Goal: Task Accomplishment & Management: Manage account settings

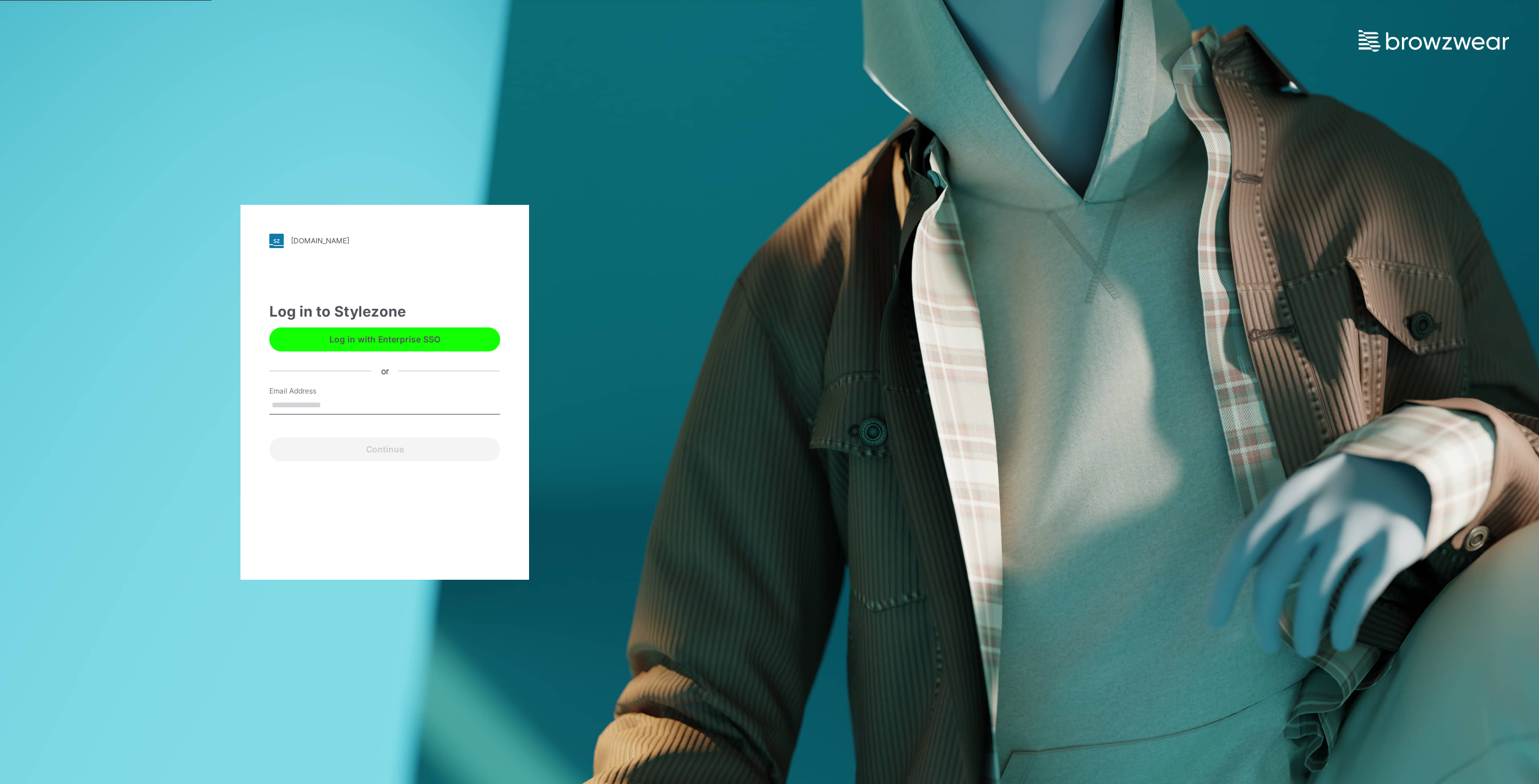
click at [335, 406] on input "Email Address" at bounding box center [384, 406] width 230 height 18
type input "**********"
click at [385, 338] on button "Log in with Enterprise SSO" at bounding box center [384, 339] width 230 height 24
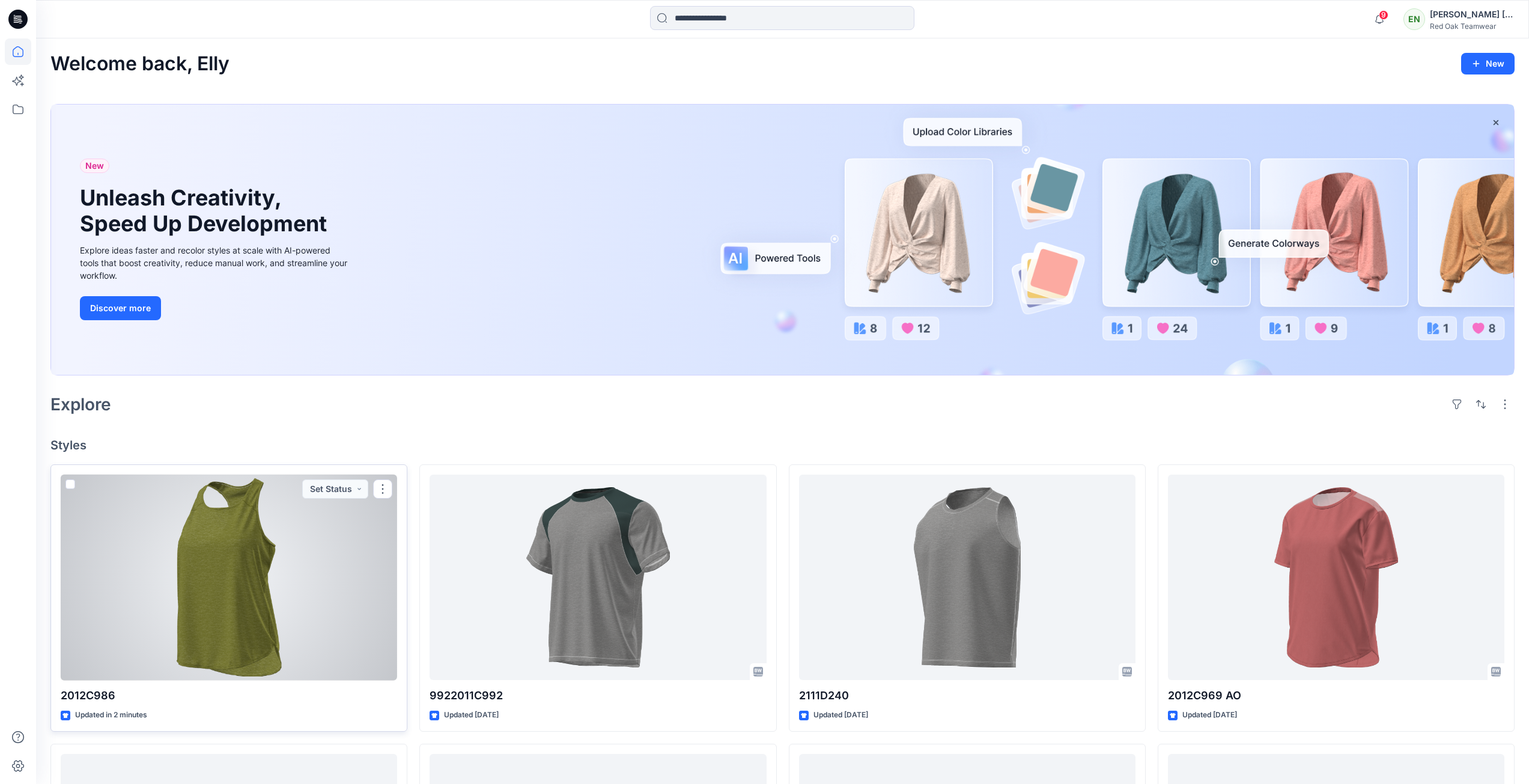
click at [226, 598] on div at bounding box center [229, 578] width 337 height 206
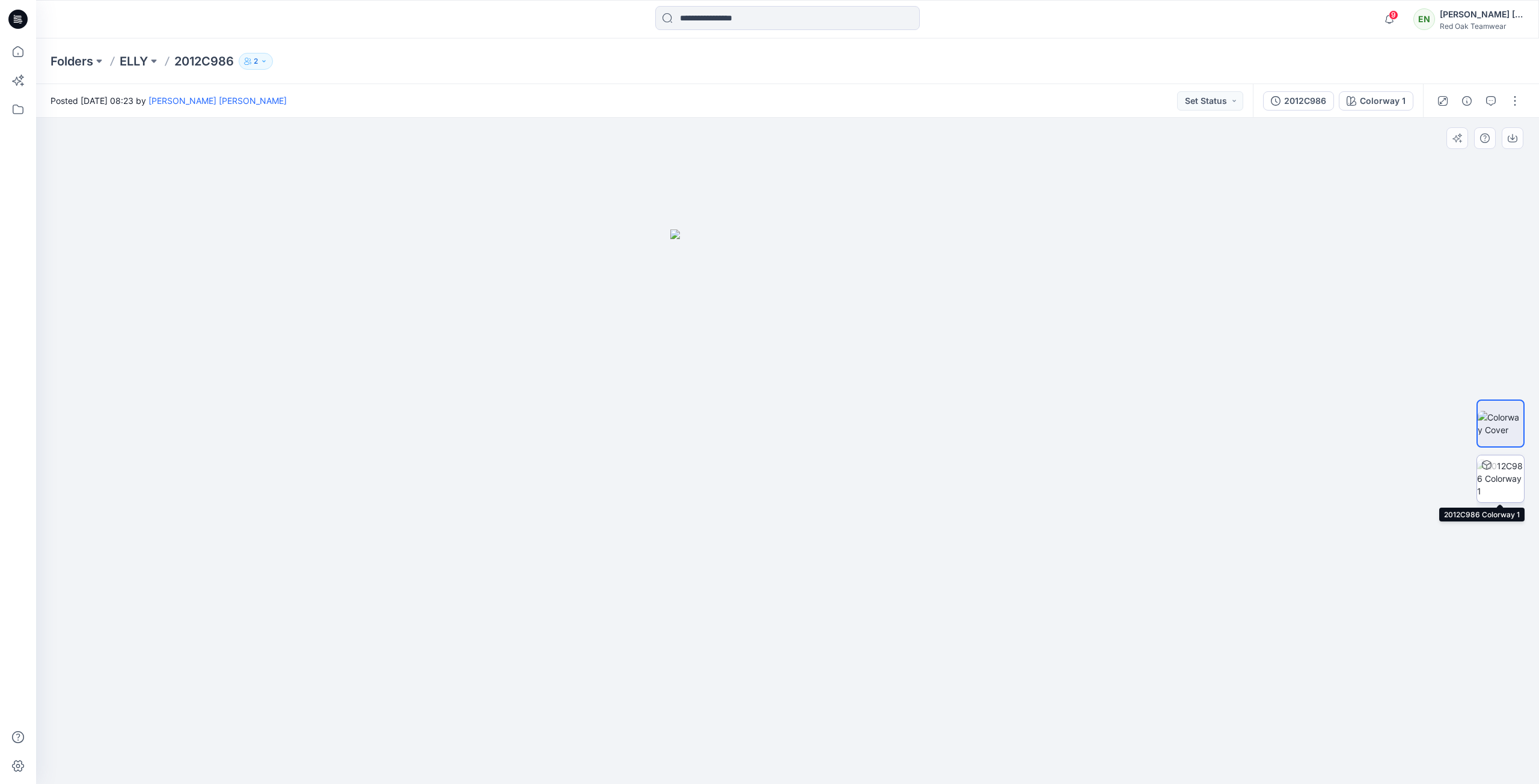
click at [1507, 470] on img at bounding box center [1500, 478] width 47 height 38
click at [1513, 102] on button "button" at bounding box center [1514, 101] width 19 height 19
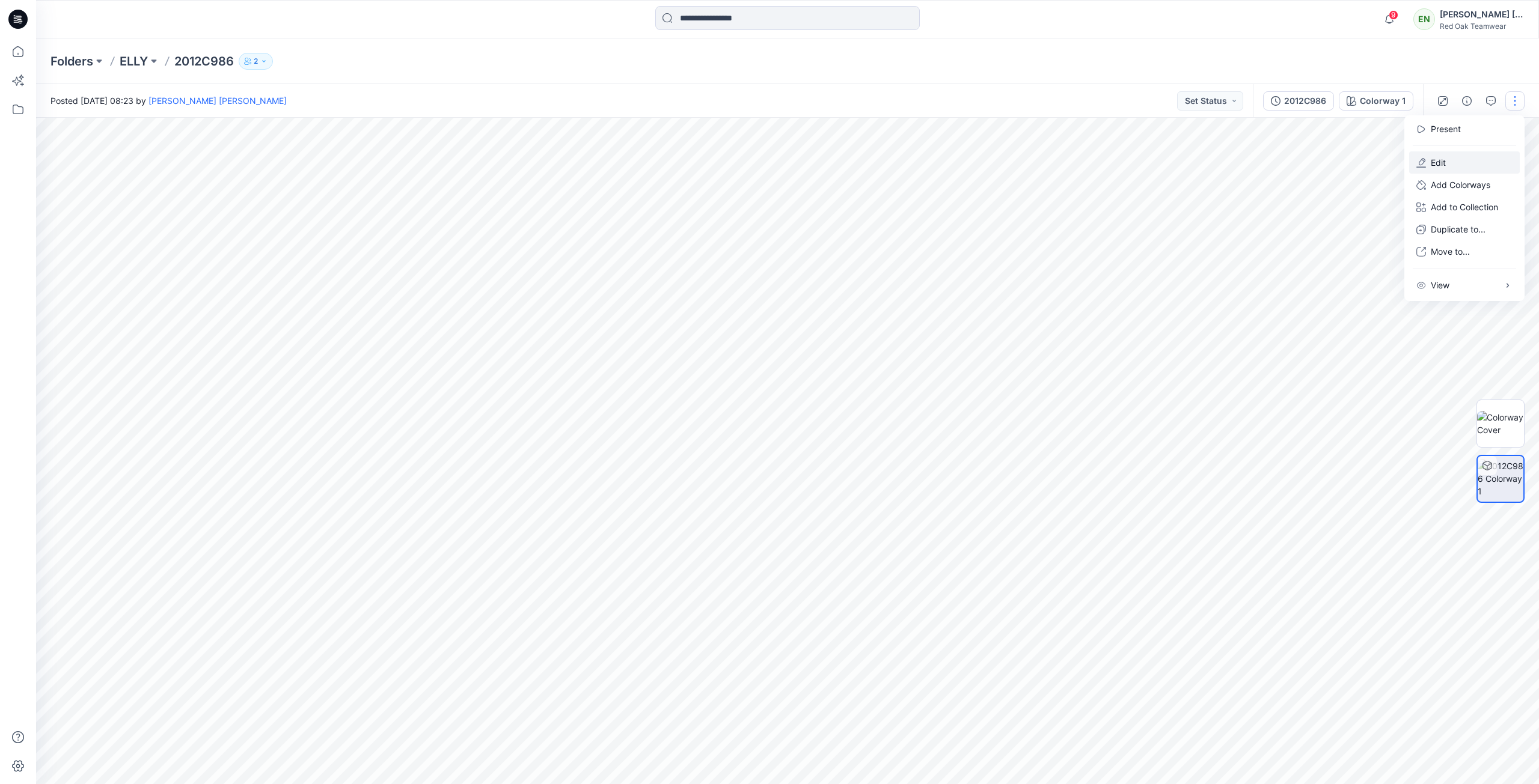
click at [1457, 162] on button "Edit" at bounding box center [1464, 162] width 110 height 22
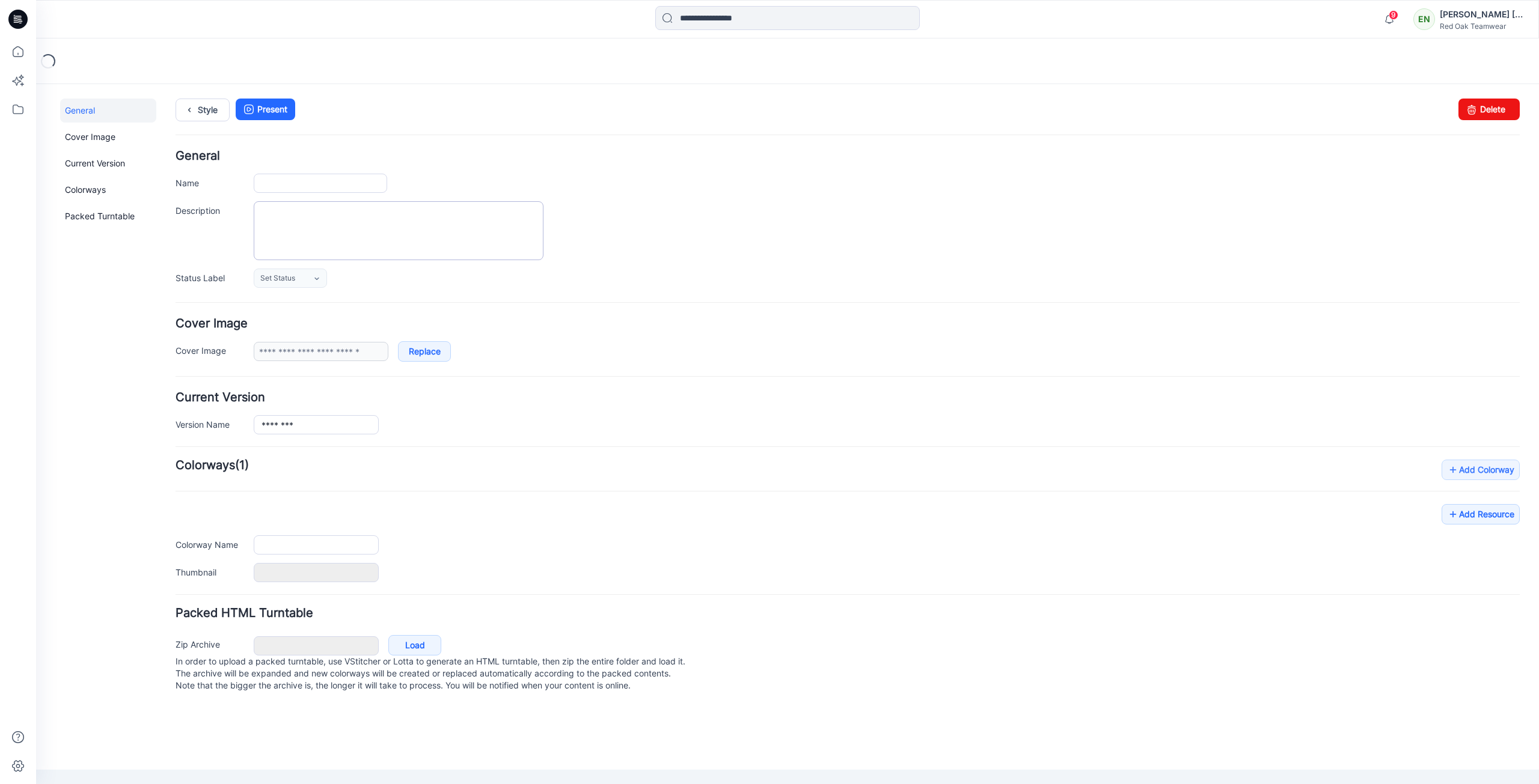
type input "********"
type input "**********"
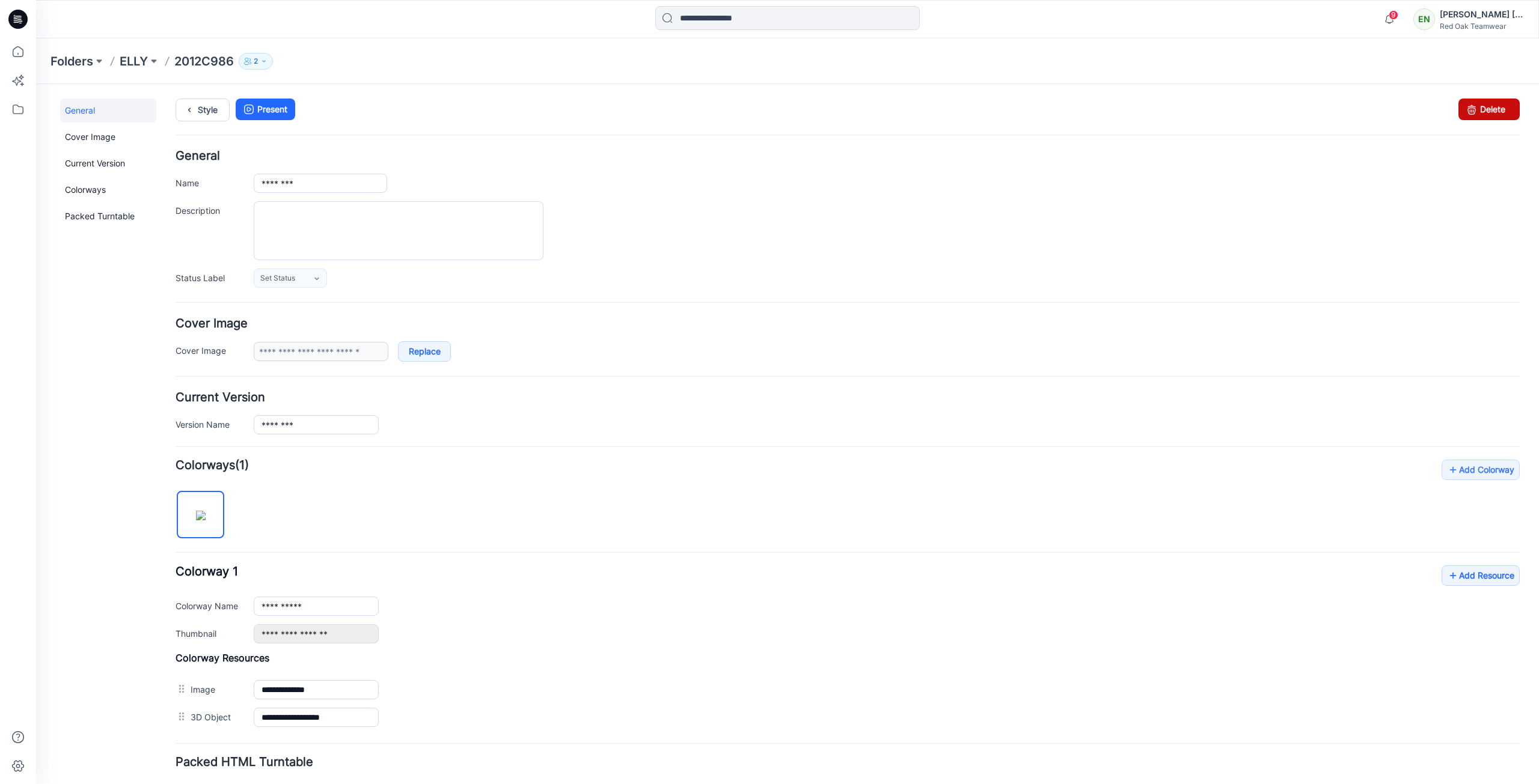
click at [1496, 109] on link "Delete" at bounding box center [1489, 109] width 62 height 22
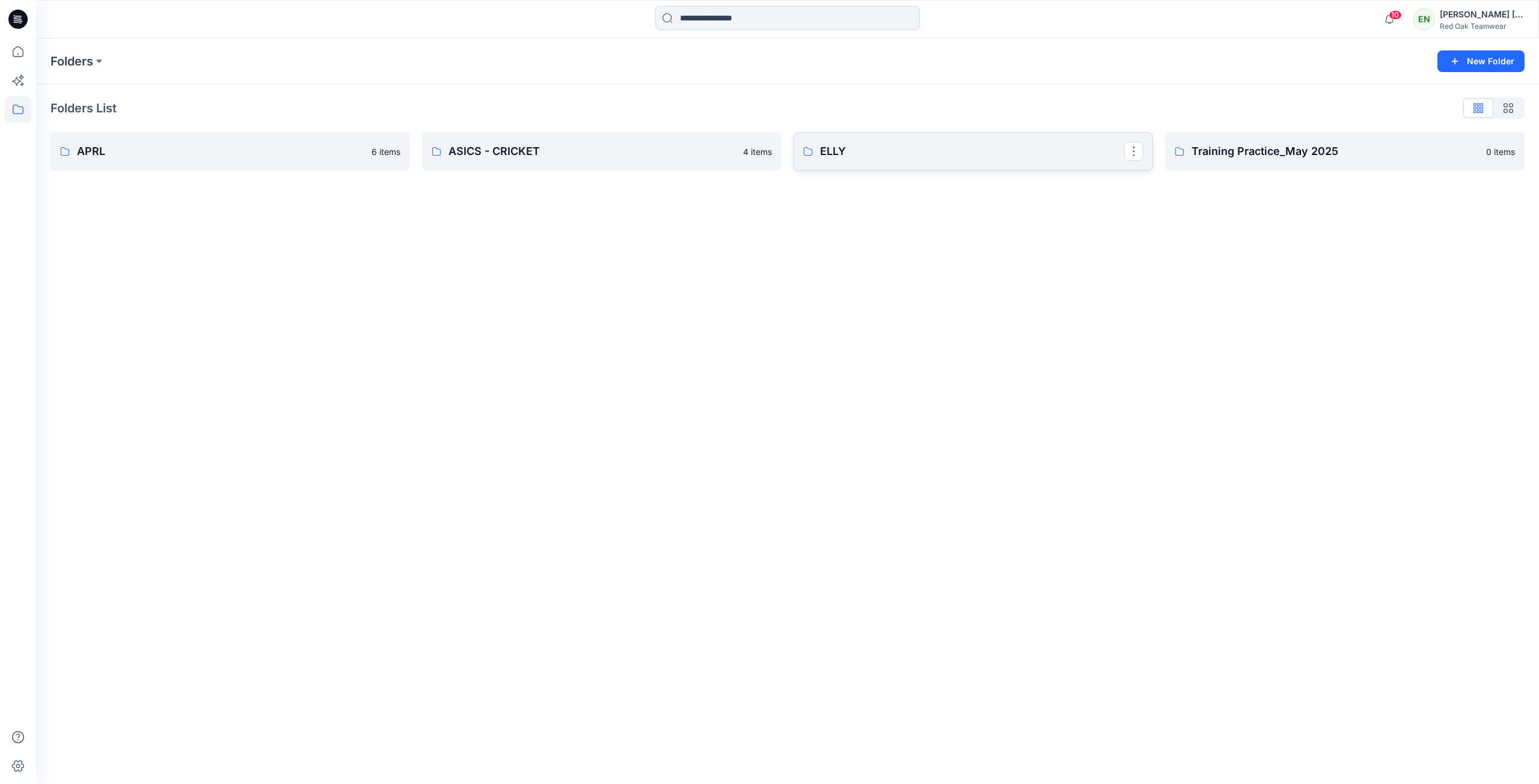
click at [860, 135] on link "ELLY" at bounding box center [972, 151] width 359 height 38
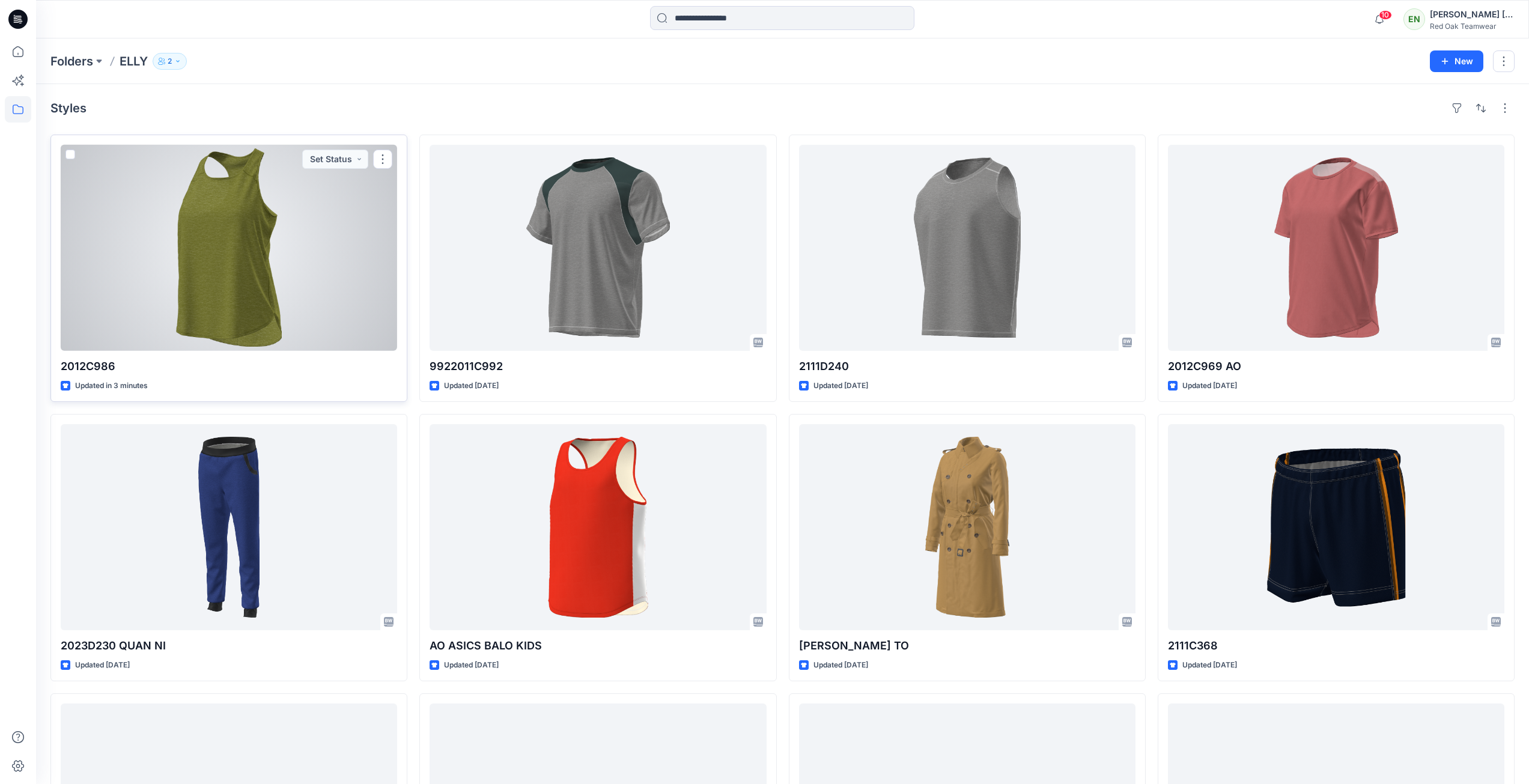
click at [236, 215] on div at bounding box center [229, 248] width 337 height 206
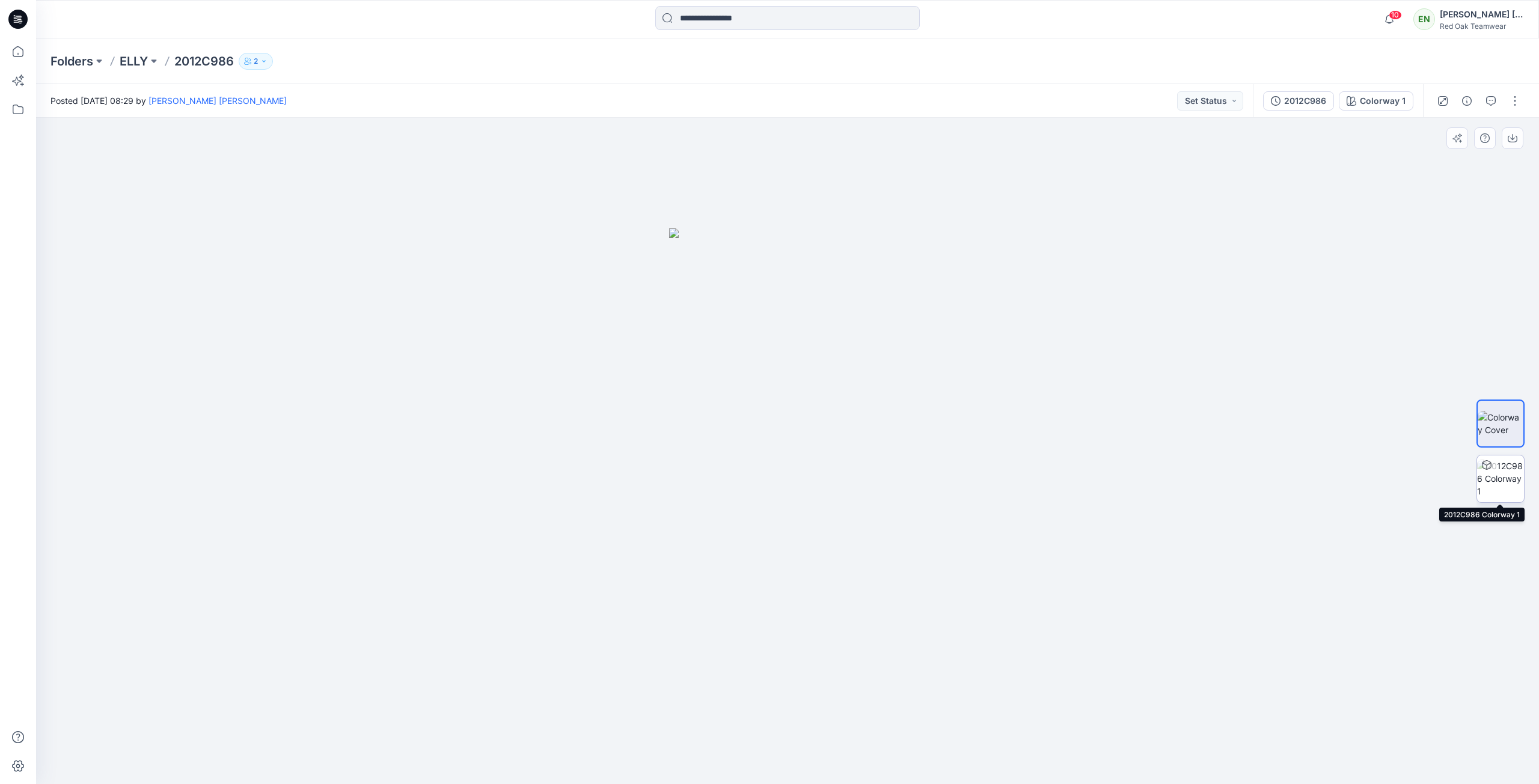
click at [1502, 479] on img at bounding box center [1500, 478] width 47 height 38
click at [1505, 415] on img at bounding box center [1500, 424] width 47 height 26
drag, startPoint x: 952, startPoint y: 450, endPoint x: 1126, endPoint y: 540, distance: 195.9
click at [1126, 540] on div at bounding box center [787, 450] width 1502 height 666
drag, startPoint x: 819, startPoint y: 361, endPoint x: 996, endPoint y: 428, distance: 189.3
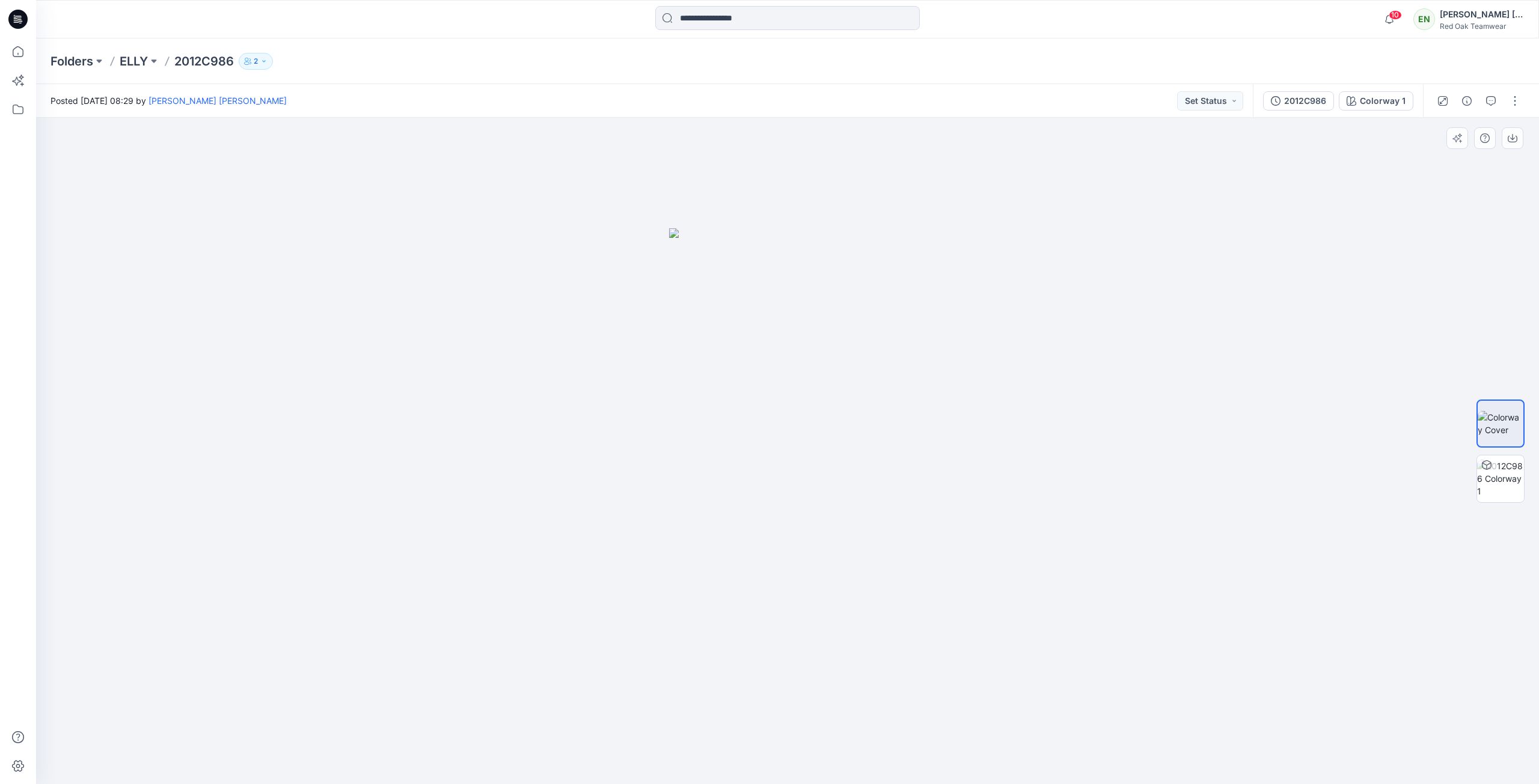
click at [996, 428] on div at bounding box center [787, 450] width 1502 height 666
click at [859, 345] on img at bounding box center [788, 506] width 237 height 556
